Goal: Information Seeking & Learning: Learn about a topic

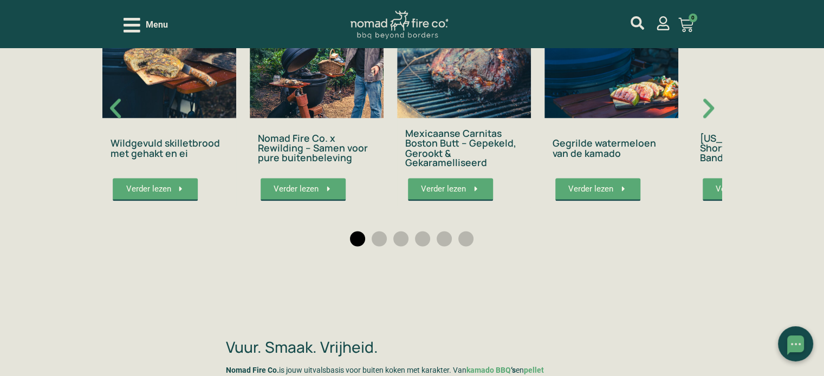
scroll to position [1841, 0]
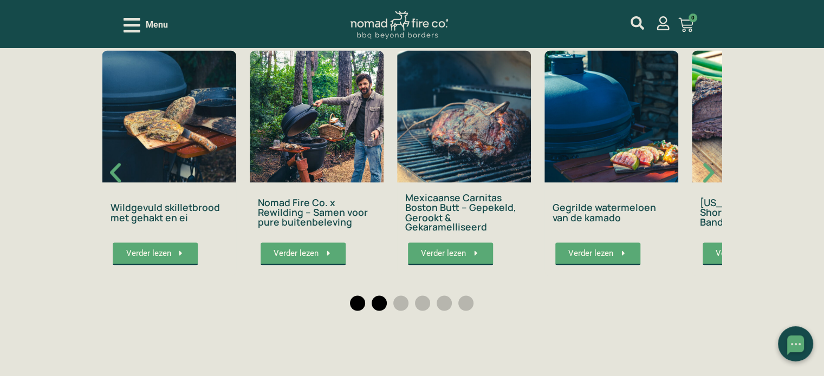
click at [377, 296] on span "Ga naar slide 2" at bounding box center [378, 303] width 15 height 15
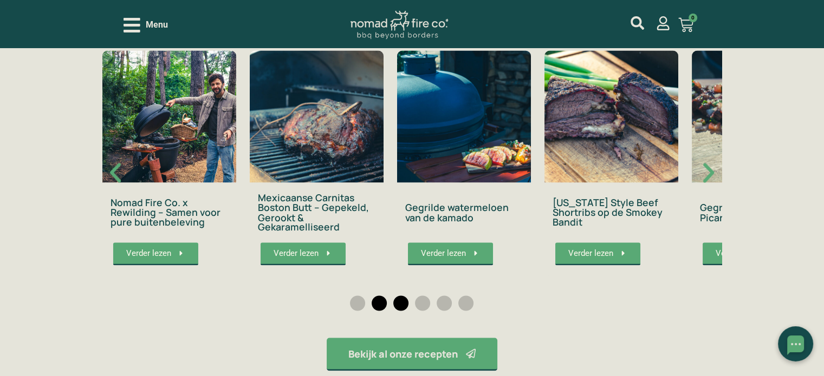
click at [400, 296] on span "Ga naar slide 3" at bounding box center [400, 303] width 15 height 15
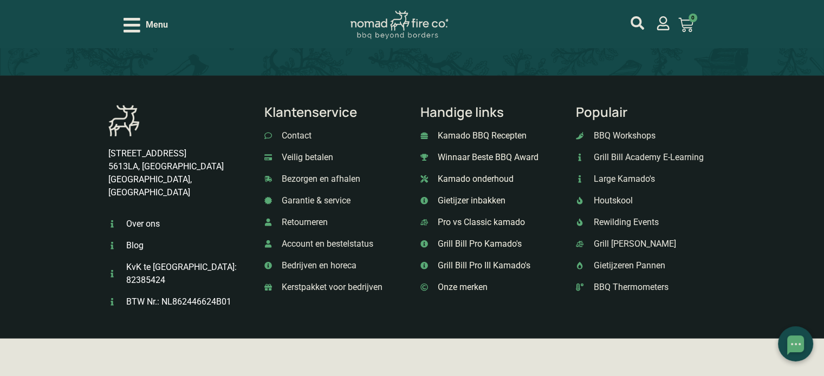
scroll to position [2978, 0]
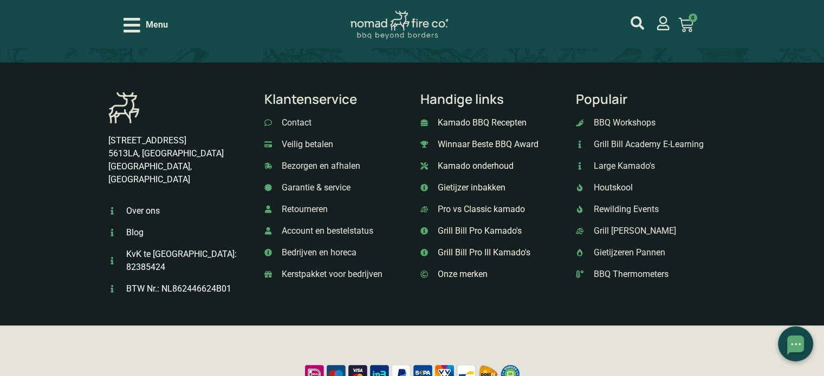
click at [661, 138] on span "Grill Bill Academy E-Learning" at bounding box center [647, 144] width 113 height 13
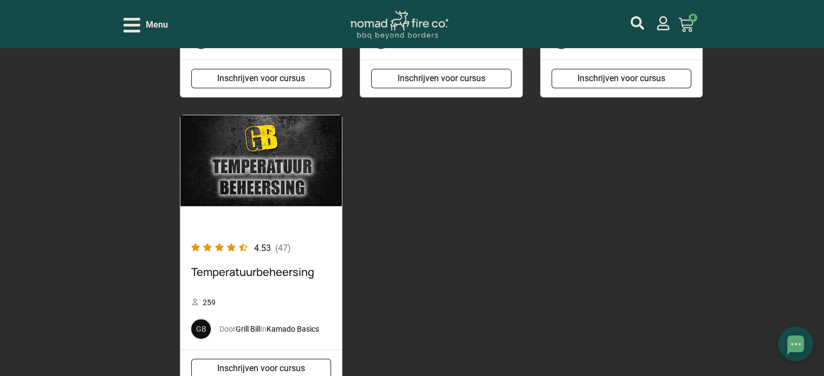
scroll to position [541, 0]
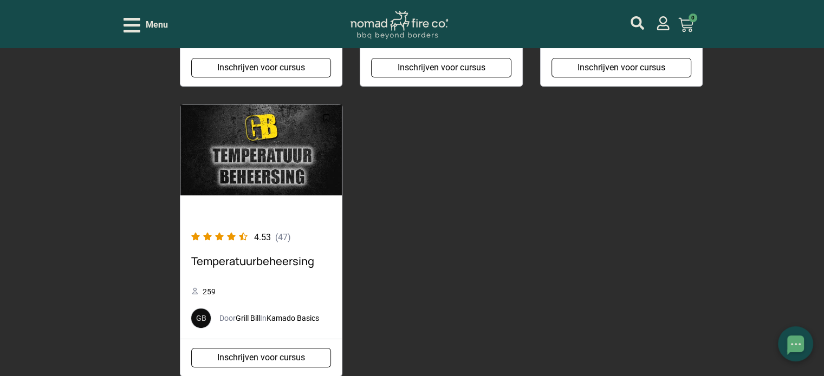
click at [250, 169] on img at bounding box center [260, 150] width 161 height 91
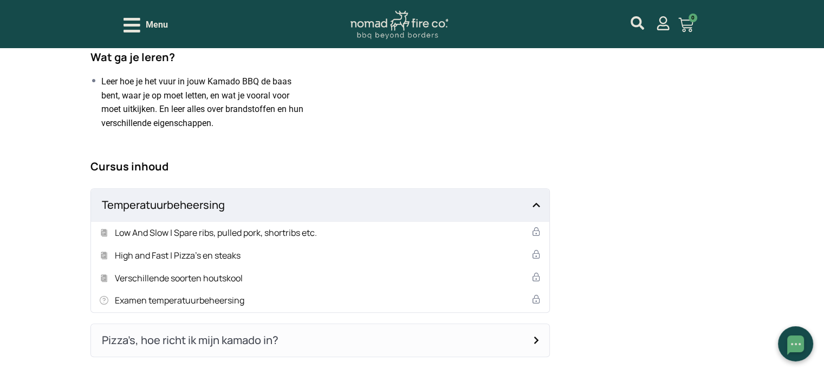
scroll to position [541, 0]
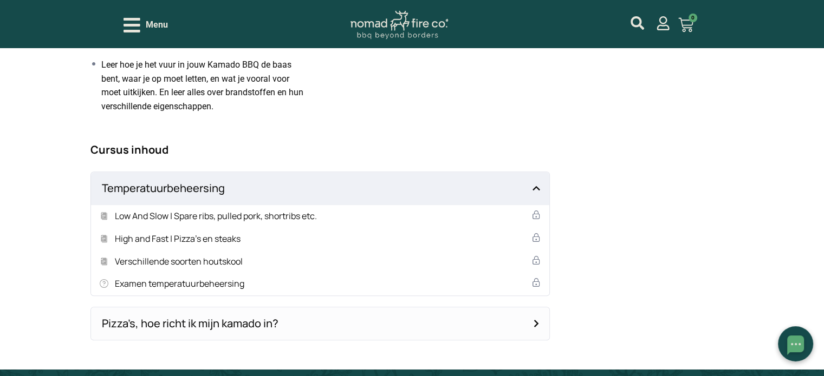
click at [276, 323] on h4 "Pizza’s, hoe richt ik mijn kamado in?" at bounding box center [320, 324] width 458 height 32
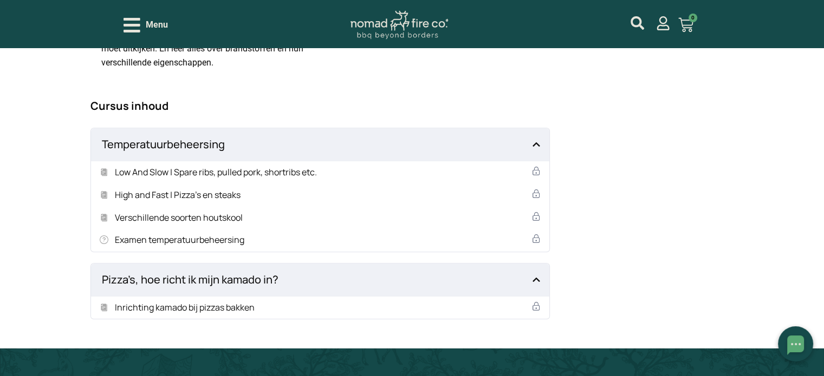
scroll to position [650, 0]
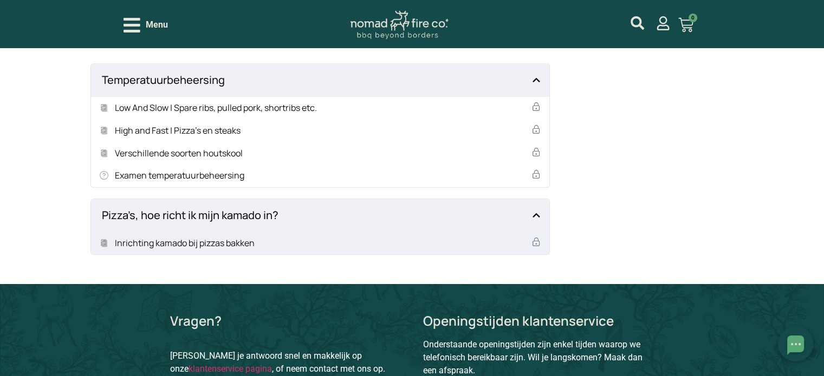
click at [177, 242] on h5 "Inrichting kamado bij pizzas bakken" at bounding box center [185, 244] width 140 height 14
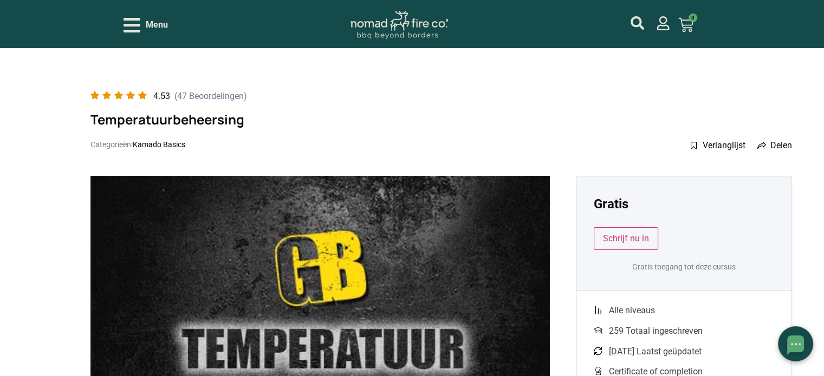
scroll to position [0, 0]
